Goal: Check status: Check status

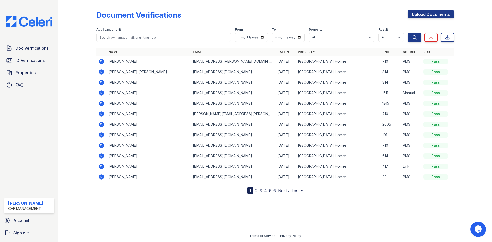
click at [101, 72] on icon at bounding box center [101, 71] width 1 height 1
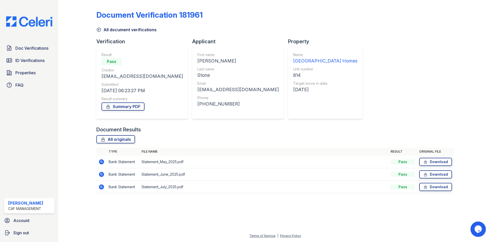
click at [18, 66] on div "Doc Verifications ID Verifications Properties FAQ" at bounding box center [29, 66] width 54 height 47
click at [17, 62] on span "ID Verifications" at bounding box center [29, 60] width 29 height 6
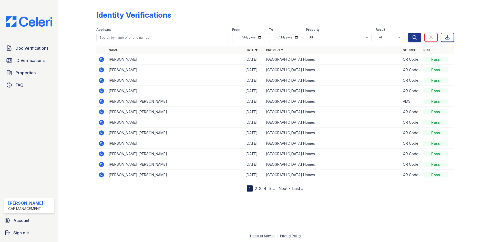
click at [103, 103] on icon at bounding box center [101, 101] width 5 height 5
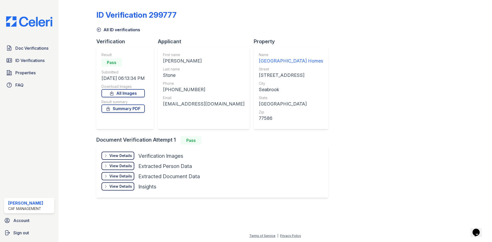
click at [109, 154] on div "View Details Details" at bounding box center [118, 156] width 33 height 8
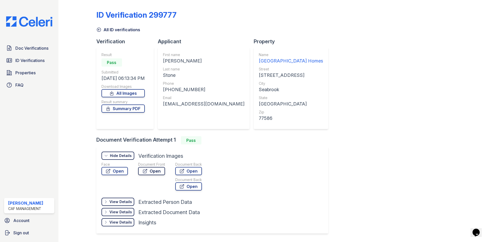
click at [153, 170] on link "Open" at bounding box center [151, 171] width 27 height 8
click at [100, 30] on icon at bounding box center [98, 29] width 5 height 5
